Goal: Book appointment/travel/reservation

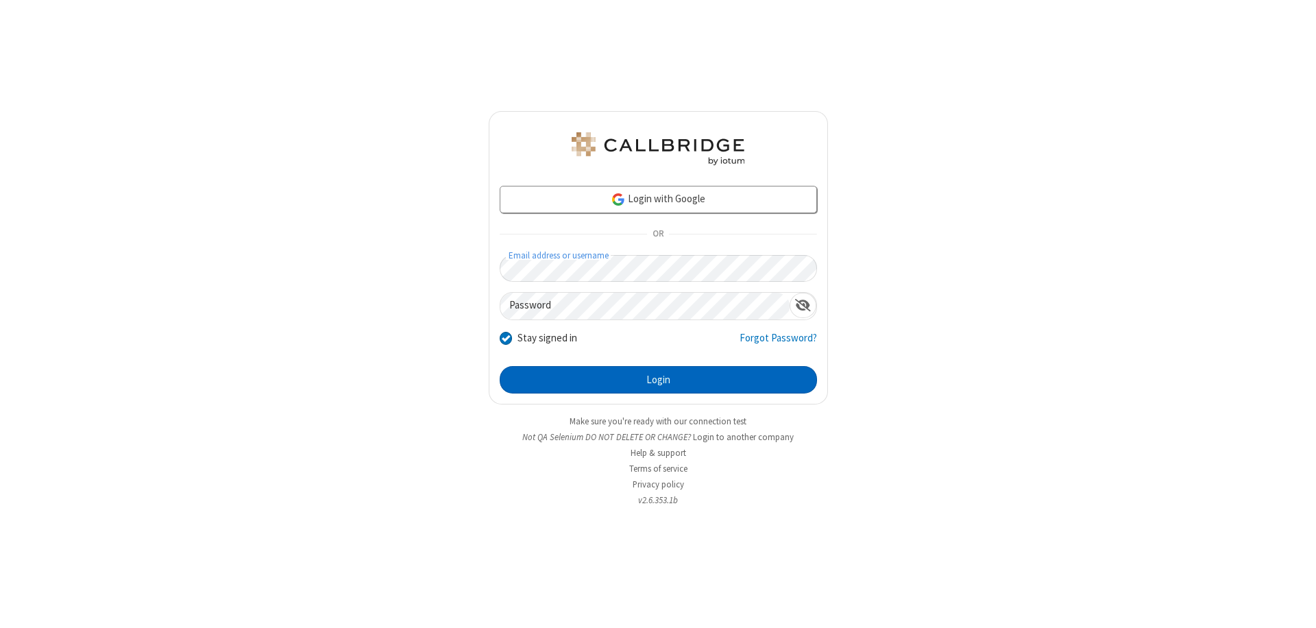
click at [658, 380] on button "Login" at bounding box center [658, 379] width 317 height 27
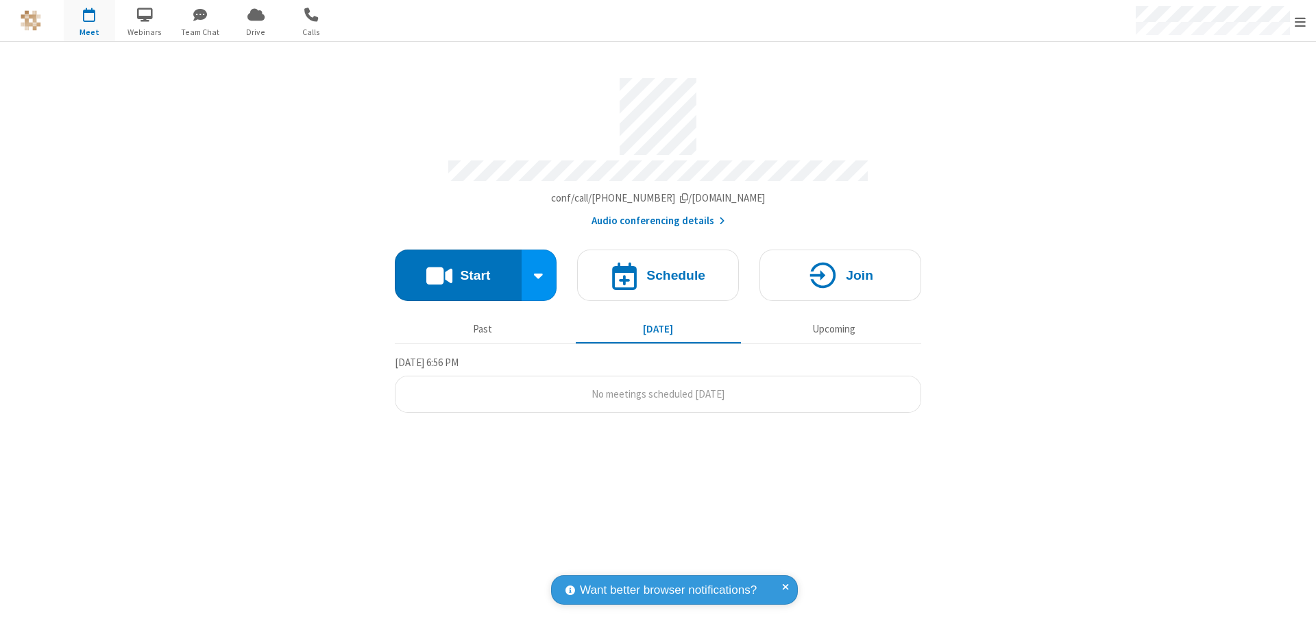
click at [1301, 21] on span "Open menu" at bounding box center [1300, 22] width 11 height 14
click at [89, 21] on span "button" at bounding box center [89, 14] width 51 height 23
click at [658, 269] on h4 "Schedule" at bounding box center [676, 275] width 59 height 13
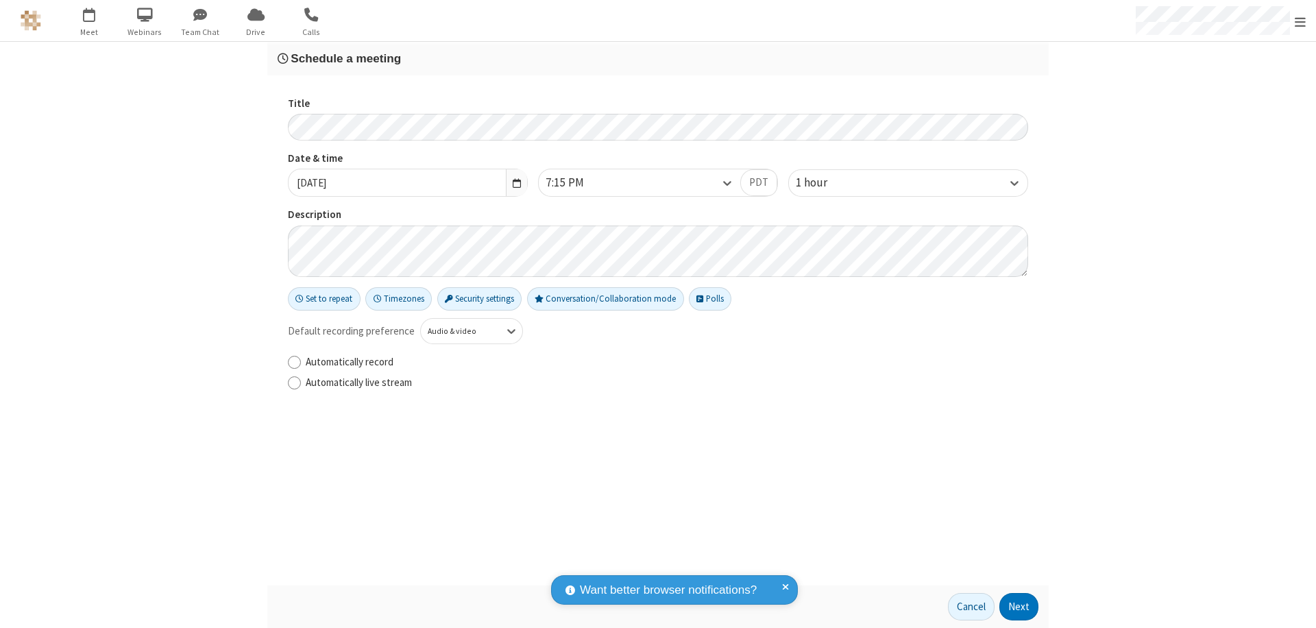
click at [658, 58] on h3 "Schedule a meeting" at bounding box center [658, 58] width 761 height 13
